Goal: Use online tool/utility: Utilize a website feature to perform a specific function

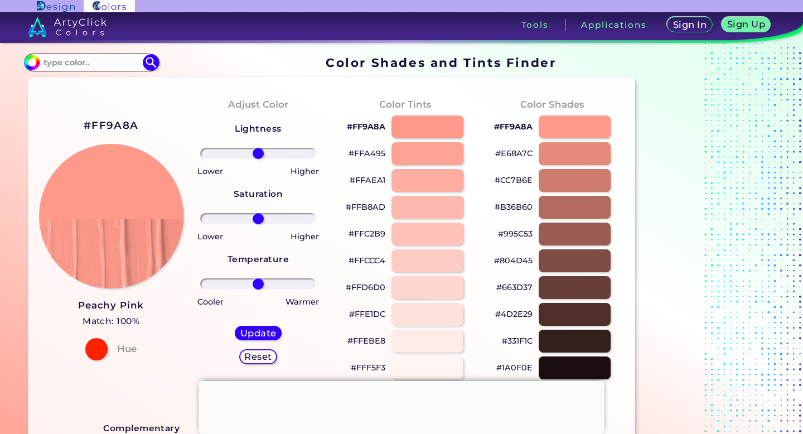
click at [429, 281] on div at bounding box center [427, 287] width 72 height 23
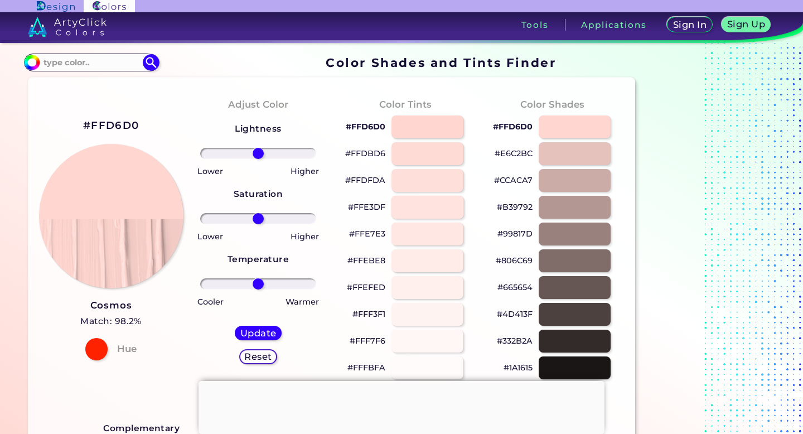
click at [435, 209] on div at bounding box center [427, 207] width 72 height 23
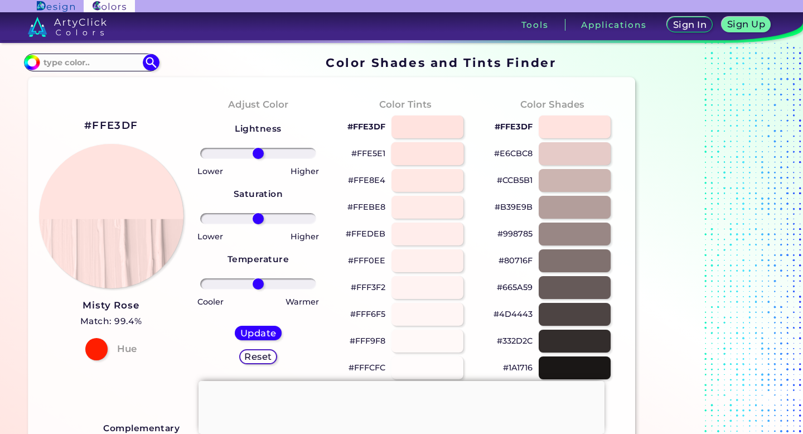
click at [433, 156] on div at bounding box center [427, 153] width 72 height 23
click at [430, 135] on div at bounding box center [427, 126] width 72 height 23
type input "#ffe5e1"
drag, startPoint x: 135, startPoint y: 123, endPoint x: 96, endPoint y: 121, distance: 38.5
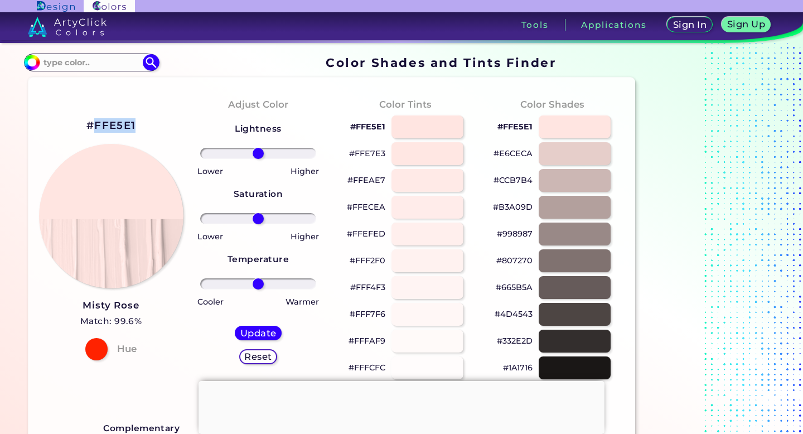
click at [96, 122] on h2 "#FFE5E1" at bounding box center [110, 125] width 49 height 14
copy h2 "FFE5E1"
